Goal: Information Seeking & Learning: Find specific fact

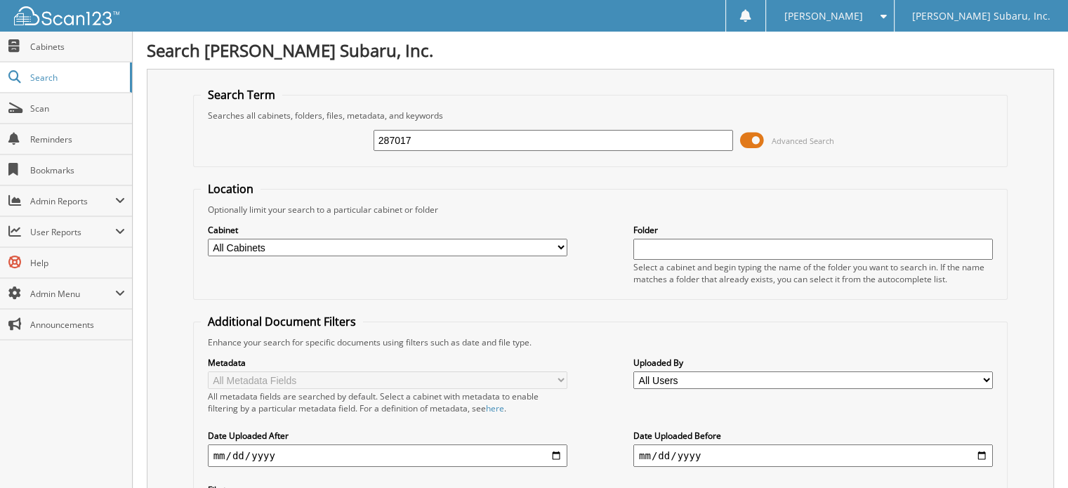
type input "287017"
click at [755, 144] on span at bounding box center [752, 140] width 24 height 21
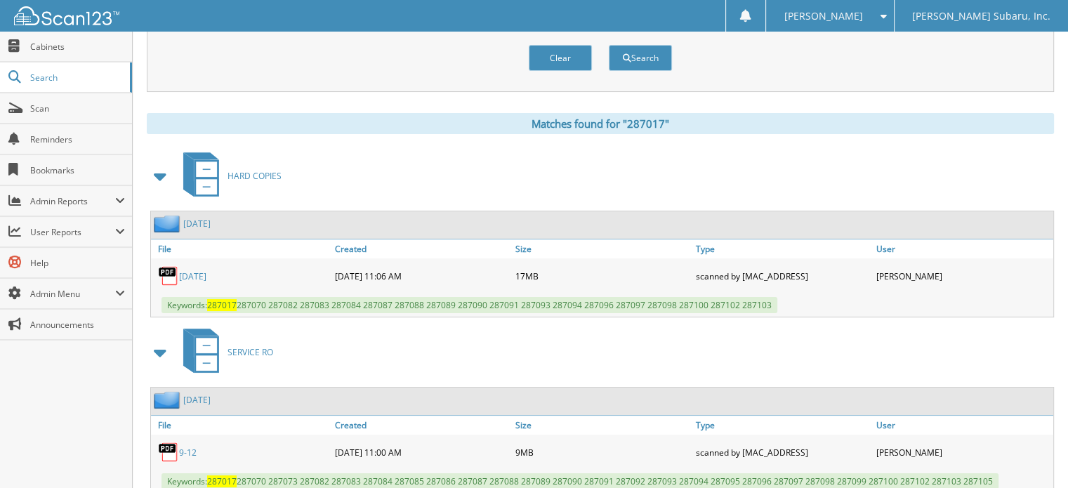
scroll to position [140, 0]
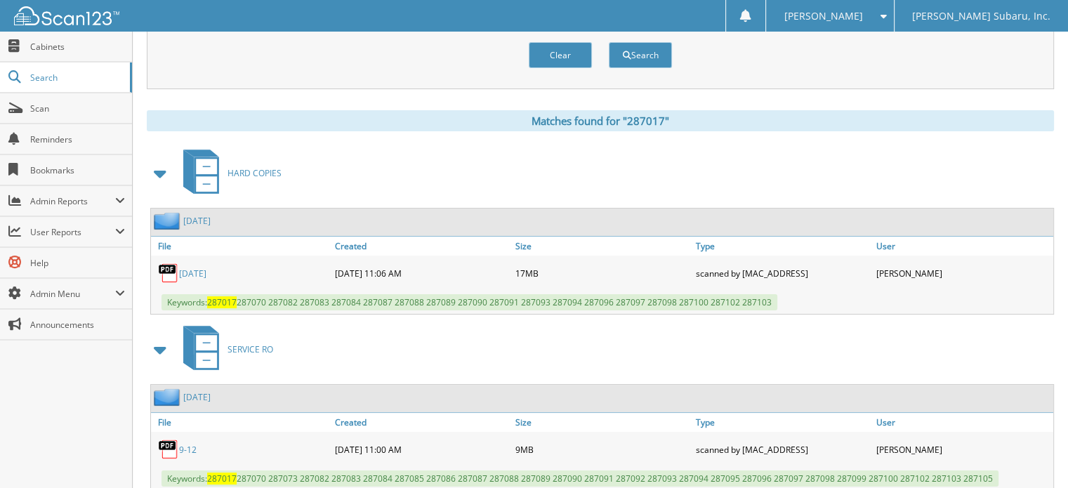
click at [183, 267] on link "[DATE]" at bounding box center [192, 273] width 27 height 12
click at [185, 444] on link "9-12" at bounding box center [188, 450] width 18 height 12
